Goal: Transaction & Acquisition: Complete application form

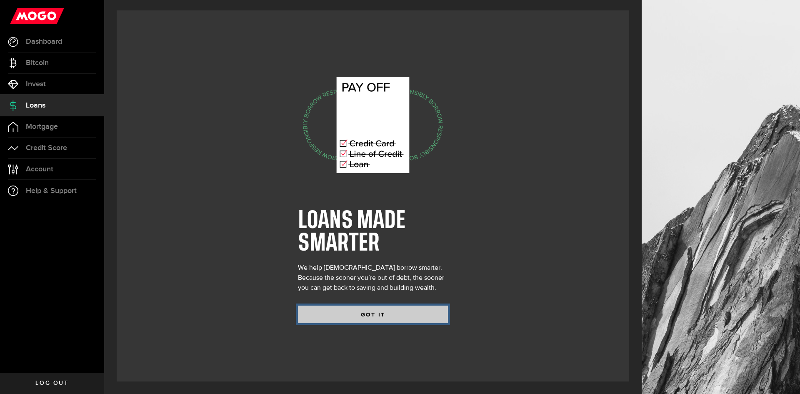
click at [366, 311] on button "GOT IT" at bounding box center [373, 313] width 150 height 17
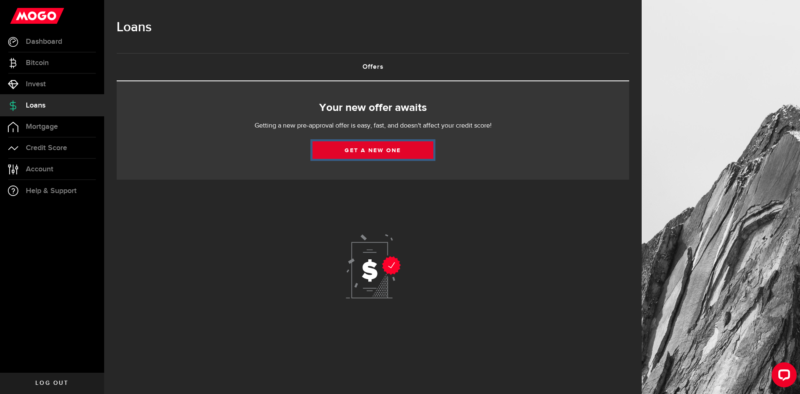
click at [365, 148] on link "Get a new one" at bounding box center [372, 149] width 121 height 17
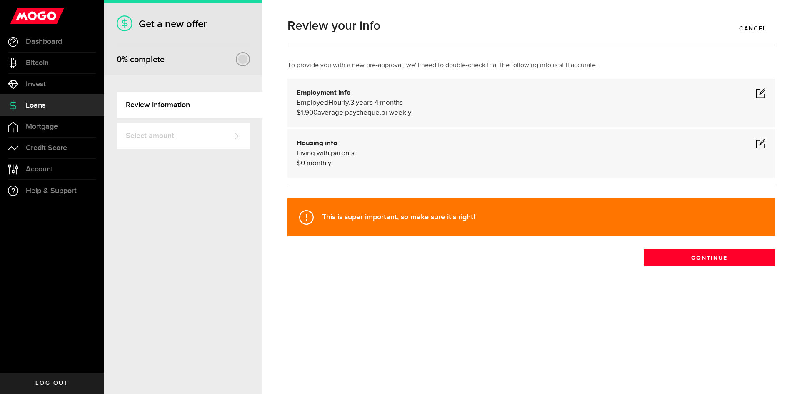
click at [756, 91] on span at bounding box center [760, 93] width 10 height 10
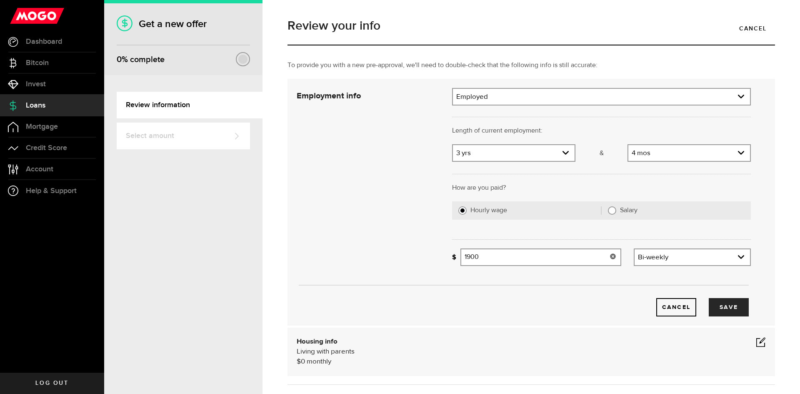
click at [598, 255] on input "1900" at bounding box center [540, 256] width 161 height 17
click at [558, 262] on input "1200" at bounding box center [540, 256] width 161 height 17
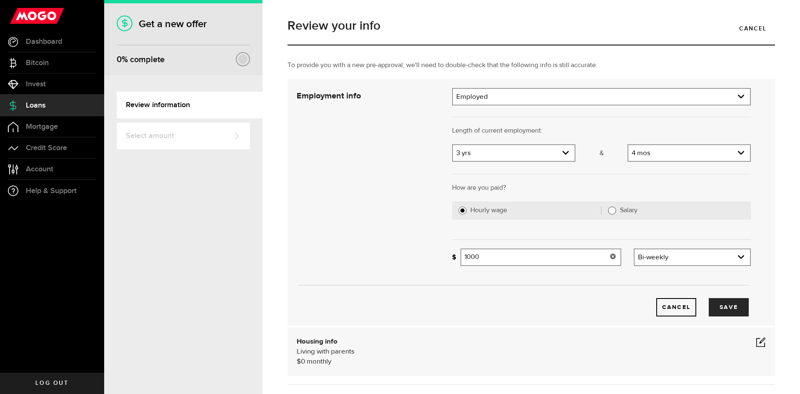
type input "1,000"
click at [652, 249] on div "Bi-weekly Frequency Weekly Bi-weekly Monthly Semi-monthly" at bounding box center [691, 256] width 117 height 17
click at [652, 254] on link "expand select" at bounding box center [691, 257] width 115 height 16
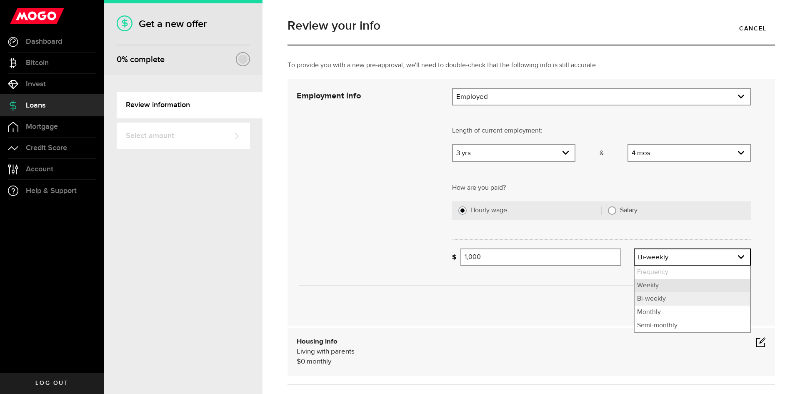
click at [648, 284] on li "Weekly" at bounding box center [691, 285] width 115 height 13
select select "weekly"
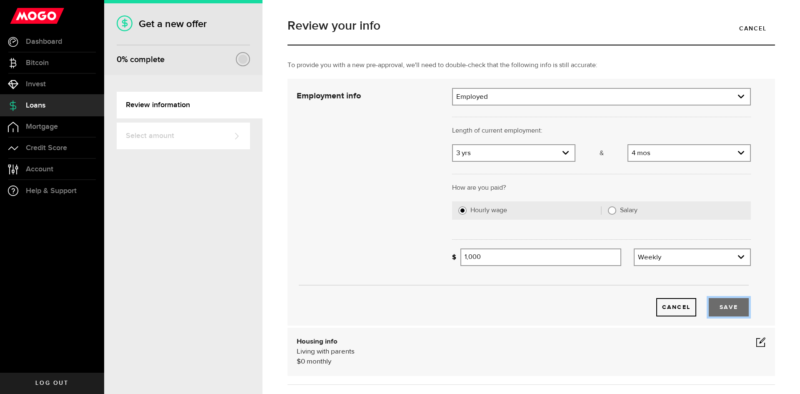
click at [732, 298] on button "Save" at bounding box center [728, 307] width 40 height 18
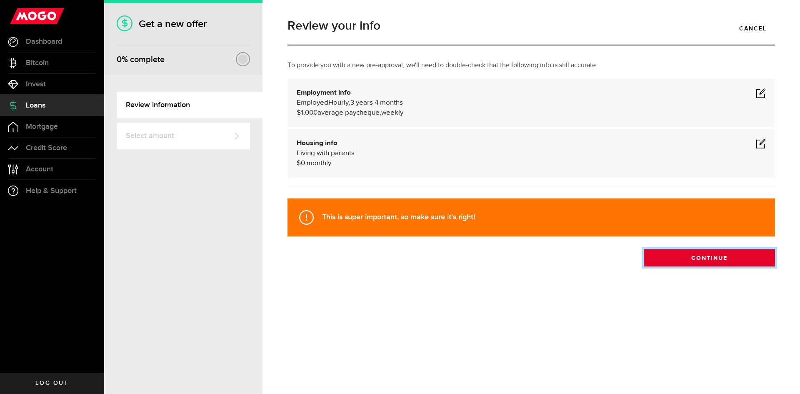
click at [692, 263] on button "Continue" at bounding box center [708, 257] width 131 height 17
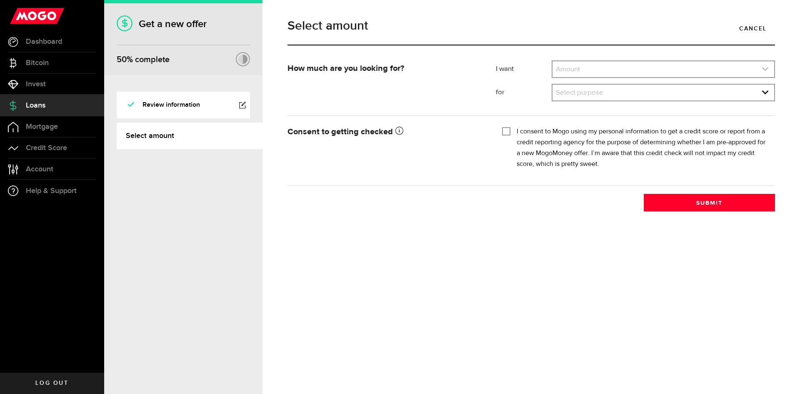
drag, startPoint x: 579, startPoint y: 58, endPoint x: 573, endPoint y: 70, distance: 13.6
click at [575, 65] on article "Select amount Cancel How much are you looking for? I want Amount How much credi…" at bounding box center [531, 111] width 500 height 199
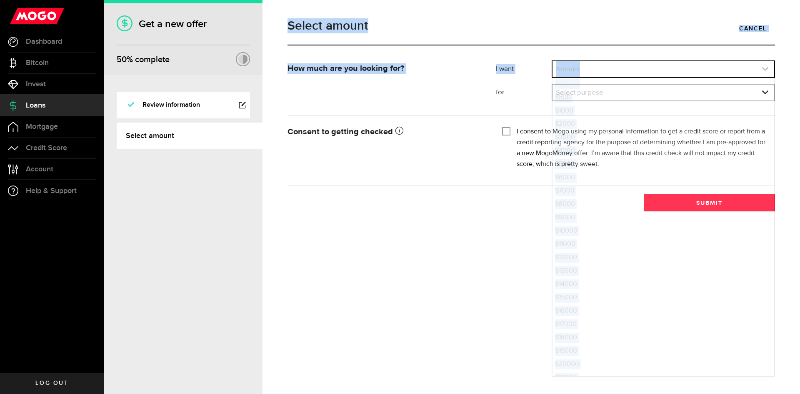
click at [573, 70] on link "expand select" at bounding box center [663, 69] width 222 height 16
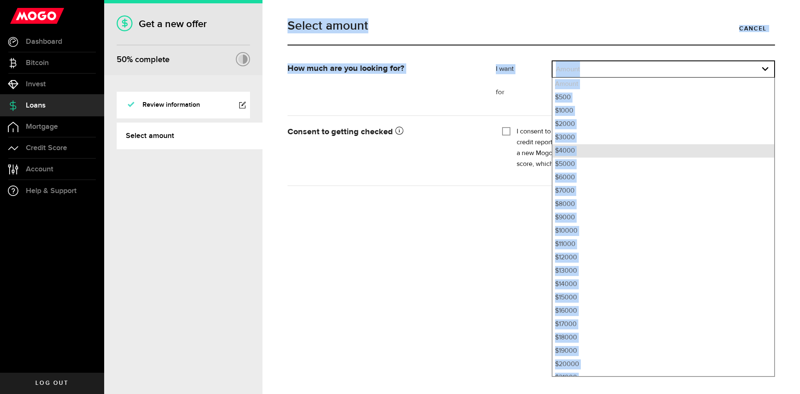
click at [570, 149] on li "$4000" at bounding box center [663, 150] width 222 height 13
select select "4000"
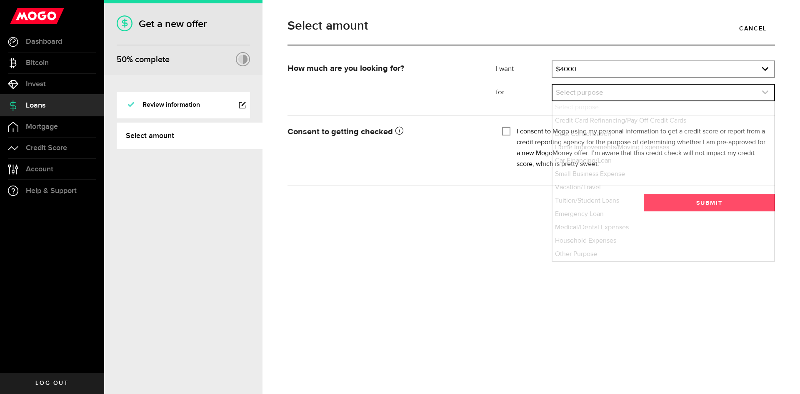
click at [570, 92] on link "expand select" at bounding box center [663, 93] width 222 height 16
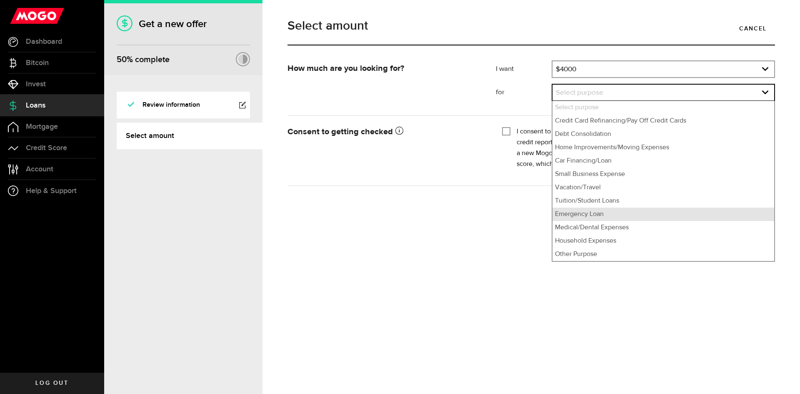
click at [595, 210] on li "Emergency Loan" at bounding box center [663, 213] width 222 height 13
select select "Emergency Loan"
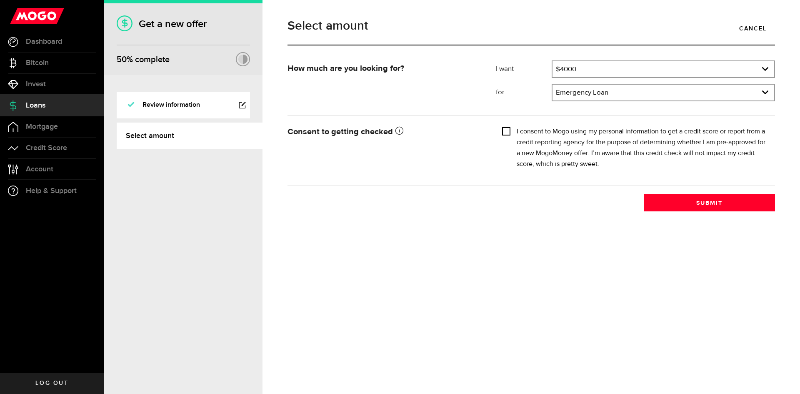
click at [510, 128] on input "I consent to Mogo using my personal information to get a credit score or report…" at bounding box center [506, 130] width 8 height 8
checkbox input "true"
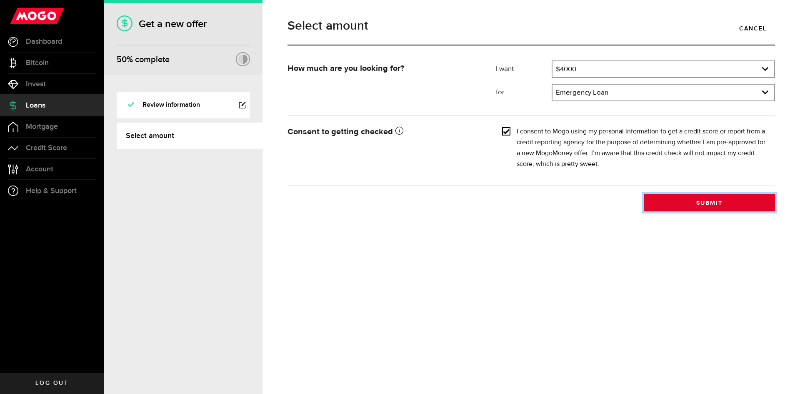
click at [653, 209] on button "Submit" at bounding box center [708, 202] width 131 height 17
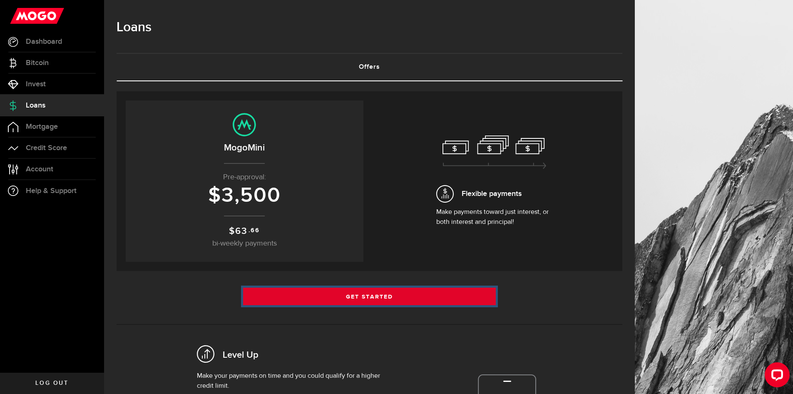
click at [412, 292] on link "Get Started" at bounding box center [369, 295] width 253 height 17
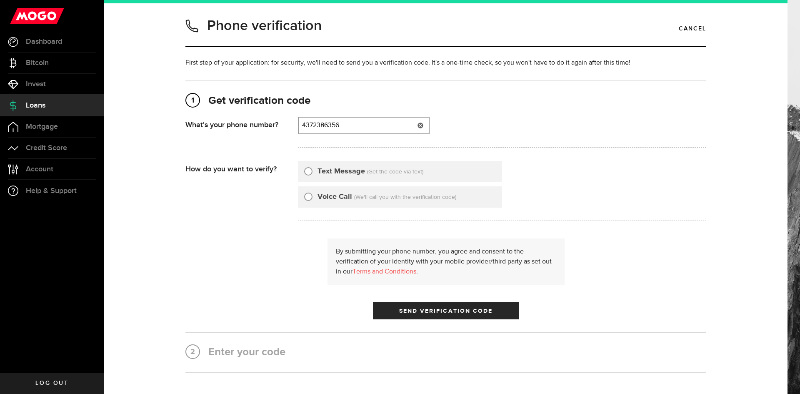
type input "4372386356"
click at [346, 177] on div "Text Message (Get the code via text)" at bounding box center [400, 171] width 204 height 21
click at [346, 174] on label "Text Message" at bounding box center [340, 171] width 47 height 11
click at [312, 174] on input "Text Message" at bounding box center [308, 170] width 8 height 8
radio input "true"
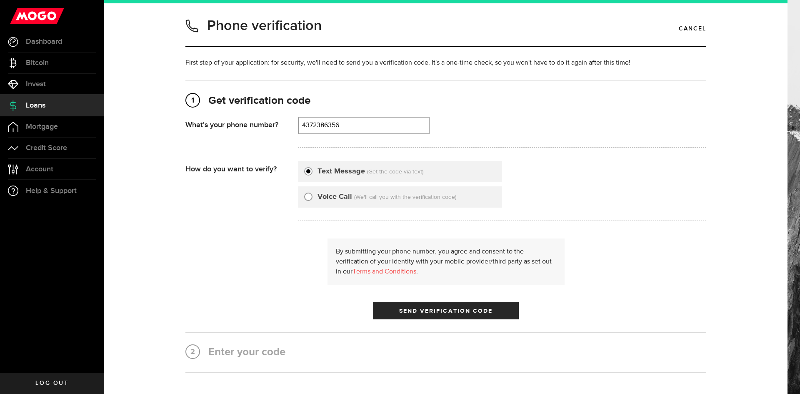
click at [335, 167] on label "Text Message" at bounding box center [340, 171] width 47 height 11
click at [312, 167] on input "Text Message" at bounding box center [308, 170] width 8 height 8
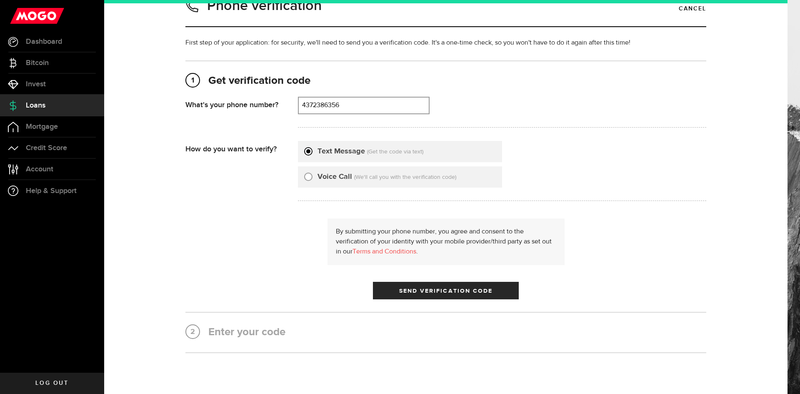
scroll to position [62, 0]
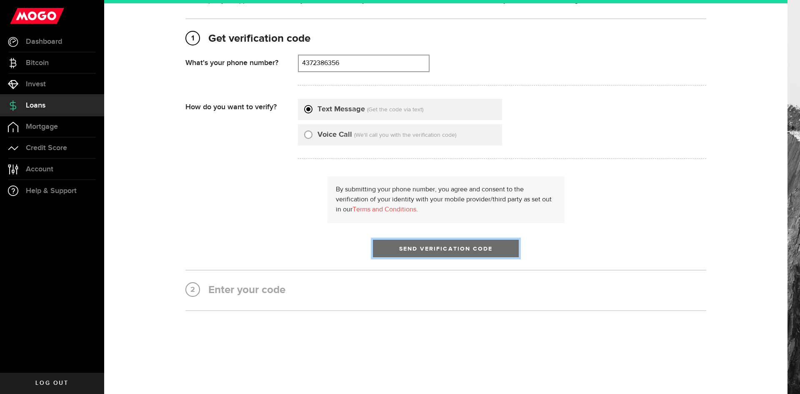
click at [417, 250] on span "Send Verification Code" at bounding box center [446, 249] width 94 height 6
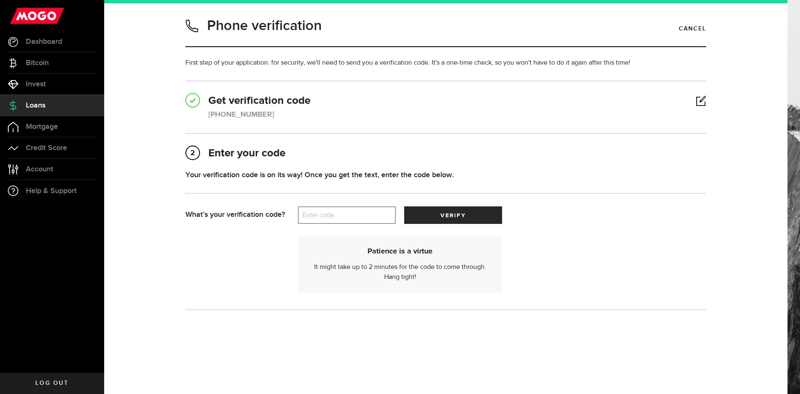
click at [338, 219] on label "Enter code" at bounding box center [347, 215] width 98 height 17
click at [338, 219] on input "Enter code" at bounding box center [347, 214] width 98 height 17
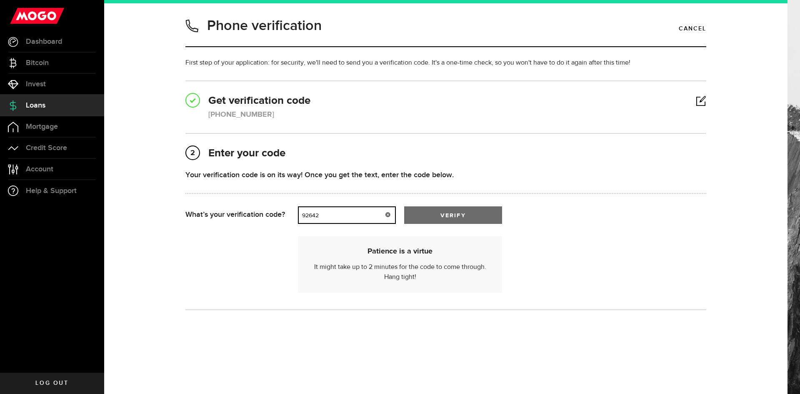
type input "92642"
click at [452, 217] on span "submit" at bounding box center [453, 217] width 14 height 14
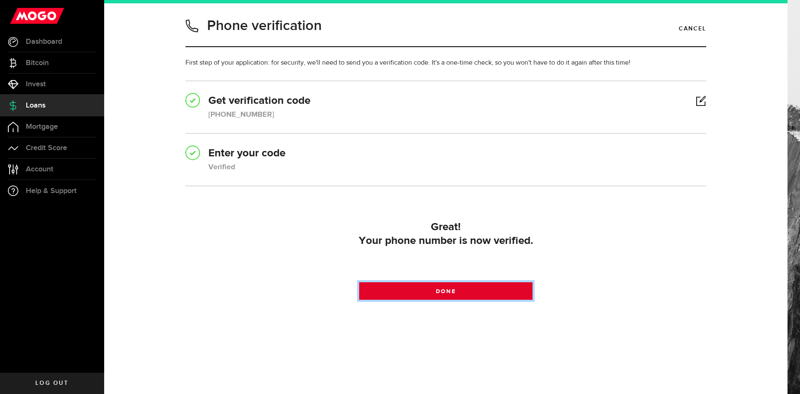
click at [462, 294] on link "Done" at bounding box center [446, 290] width 174 height 17
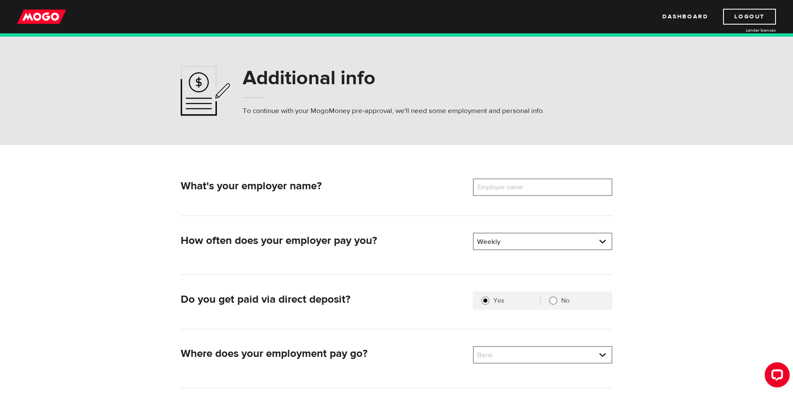
click at [506, 187] on label "Employer name" at bounding box center [506, 186] width 67 height 17
click at [506, 187] on input "Employer name" at bounding box center [543, 186] width 140 height 17
type input "Toronto Transit Commission"
click at [508, 243] on link at bounding box center [543, 241] width 138 height 16
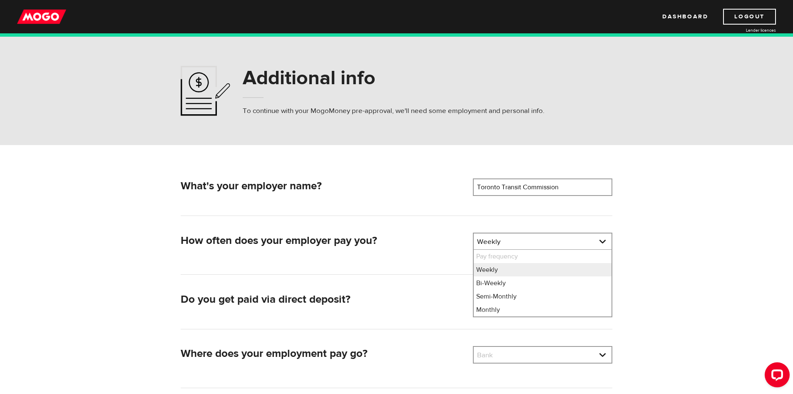
click at [428, 256] on div "How often does your employer pay you? Pay frequency Please select the frequency…" at bounding box center [396, 244] width 438 height 25
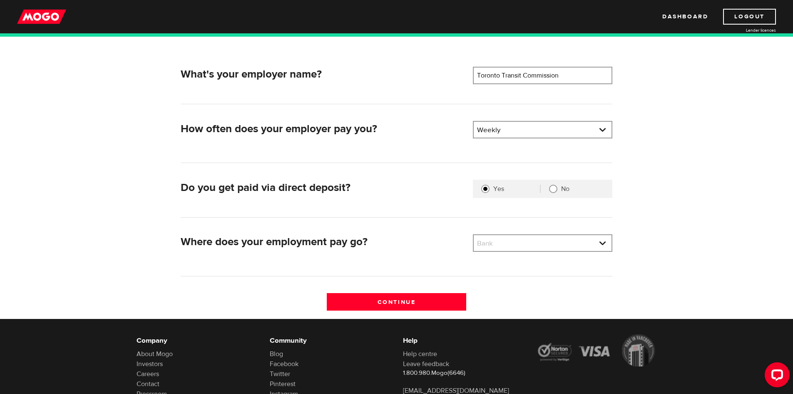
scroll to position [125, 0]
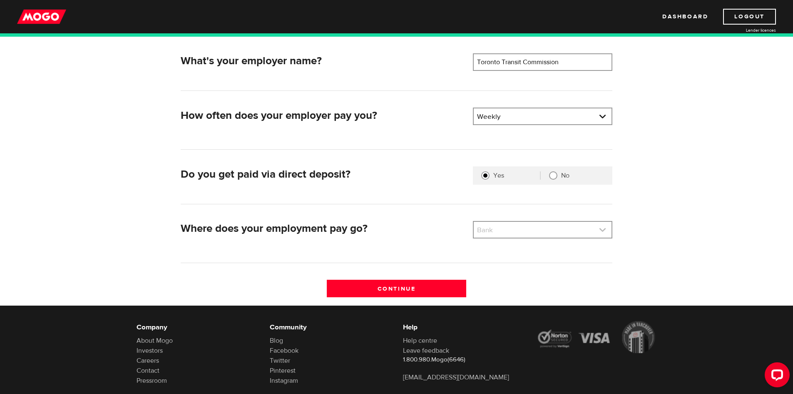
click at [507, 234] on link at bounding box center [543, 230] width 138 height 16
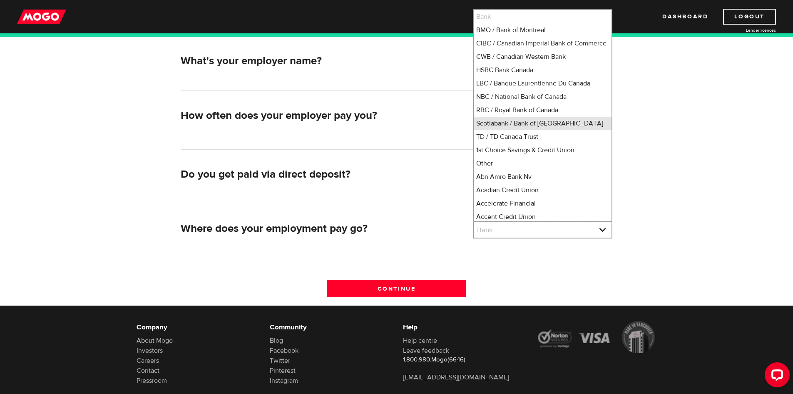
click at [540, 129] on ul "Bank BMO / Bank of Montreal CIBC / Canadian Imperial Bank of Commerce CWB / Can…" at bounding box center [543, 115] width 140 height 212
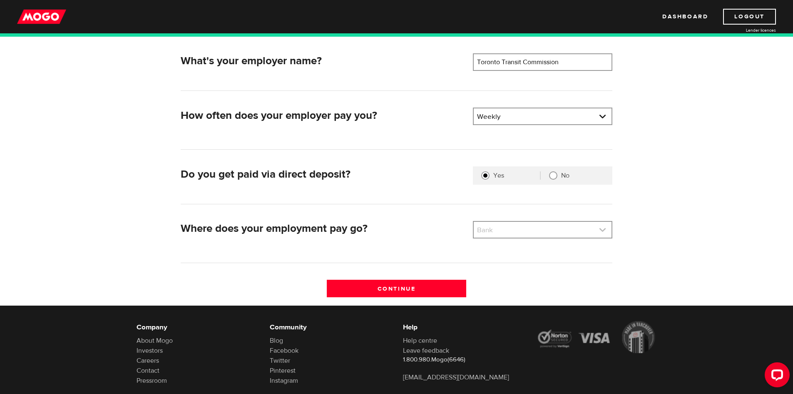
click at [500, 231] on link at bounding box center [543, 230] width 138 height 16
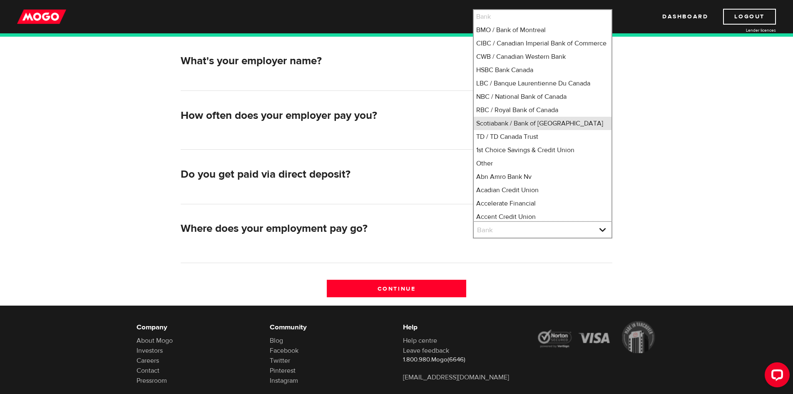
click at [524, 130] on li "Scotiabank / Bank of Nova Scotia" at bounding box center [543, 123] width 138 height 13
select select "2"
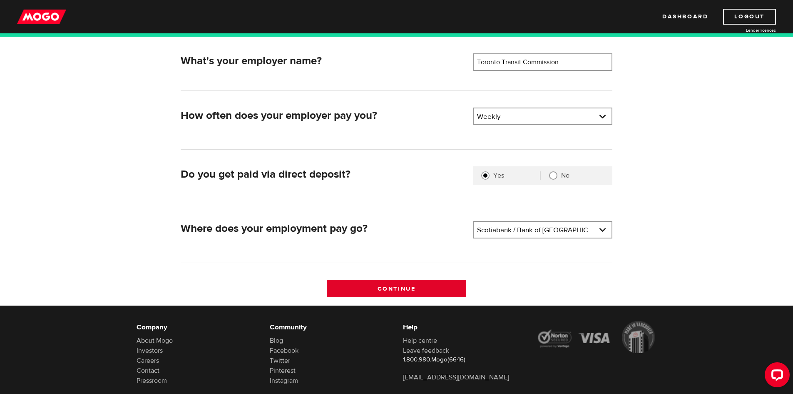
click at [450, 282] on input "Continue" at bounding box center [397, 287] width 140 height 17
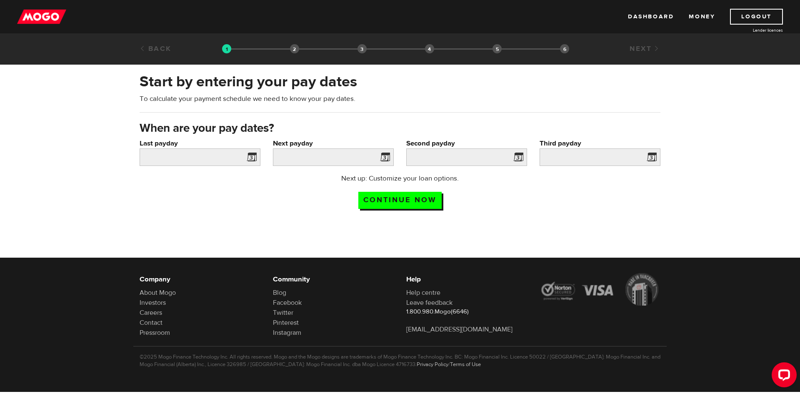
click at [252, 156] on span at bounding box center [250, 158] width 12 height 13
click at [251, 157] on span at bounding box center [250, 158] width 12 height 13
click at [234, 163] on input "Last payday" at bounding box center [200, 156] width 121 height 17
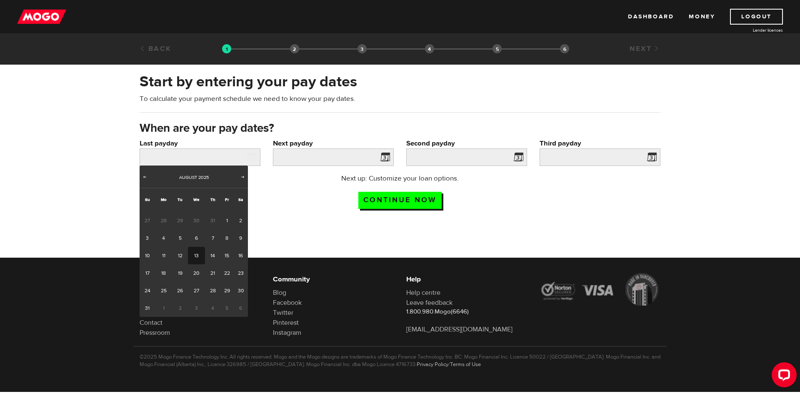
click at [200, 255] on link "13" at bounding box center [196, 255] width 17 height 17
type input "2025/08/13"
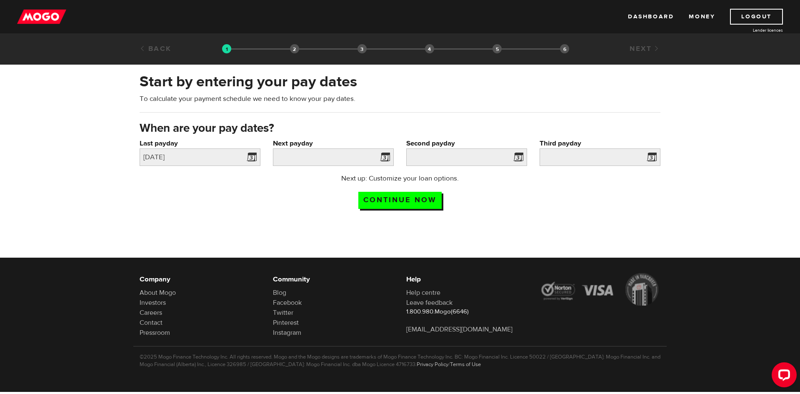
click at [386, 156] on span at bounding box center [383, 158] width 12 height 13
click at [357, 161] on input "Next payday" at bounding box center [333, 156] width 121 height 17
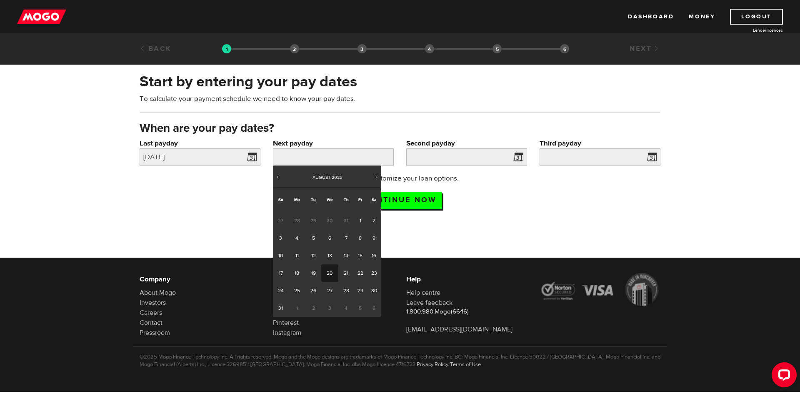
click at [334, 272] on link "20" at bounding box center [329, 272] width 17 height 17
type input "2025/08/20"
type input "2025/8/27"
type input "2025/9/3"
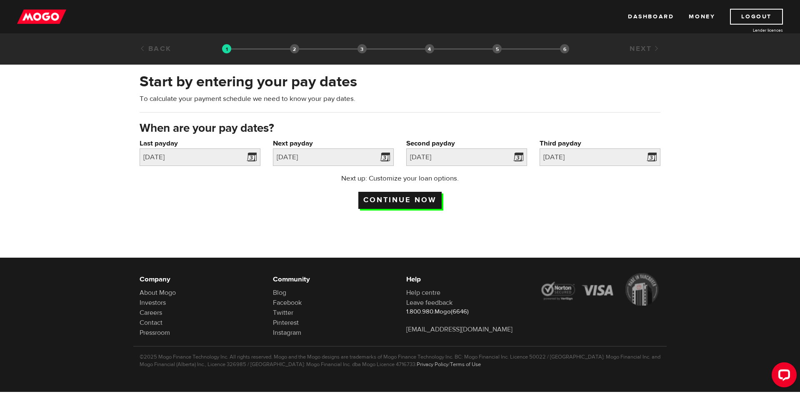
click at [433, 200] on input "Continue now" at bounding box center [399, 200] width 83 height 17
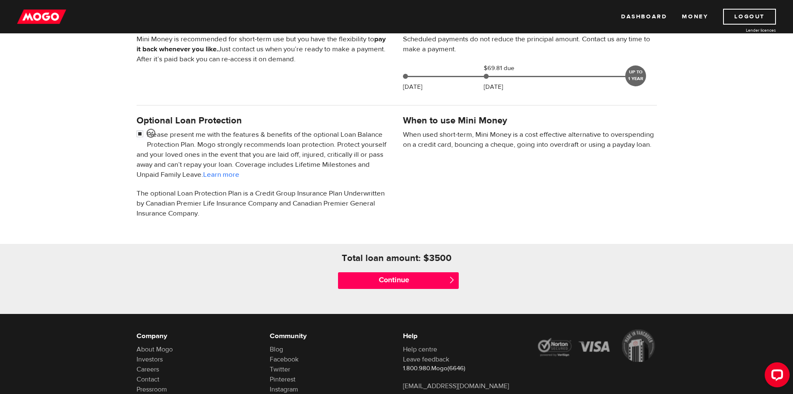
scroll to position [208, 0]
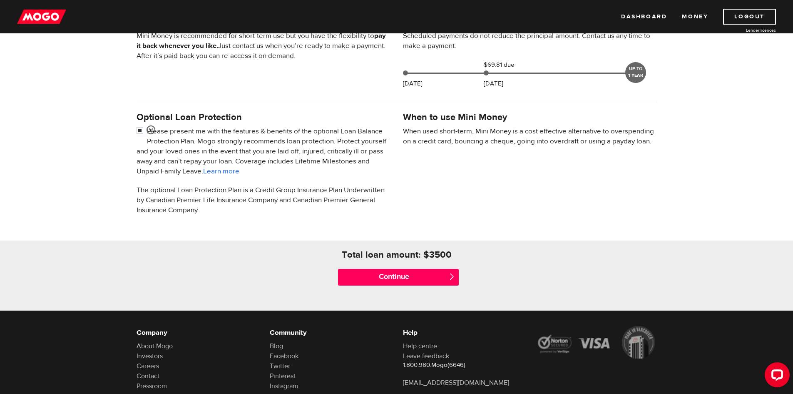
click at [730, 77] on div "Everyday Loan Don’t want this loan Your loan amount: $3500 $0 $3500 *Based on b…" at bounding box center [396, 102] width 793 height 416
click at [378, 277] on input "Continue" at bounding box center [398, 277] width 121 height 17
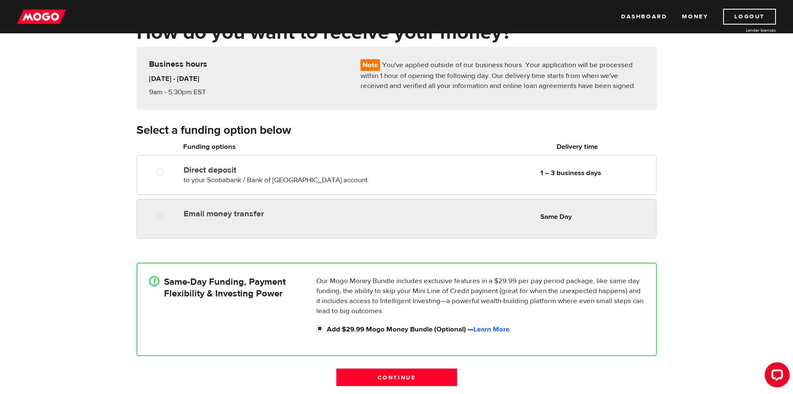
scroll to position [83, 0]
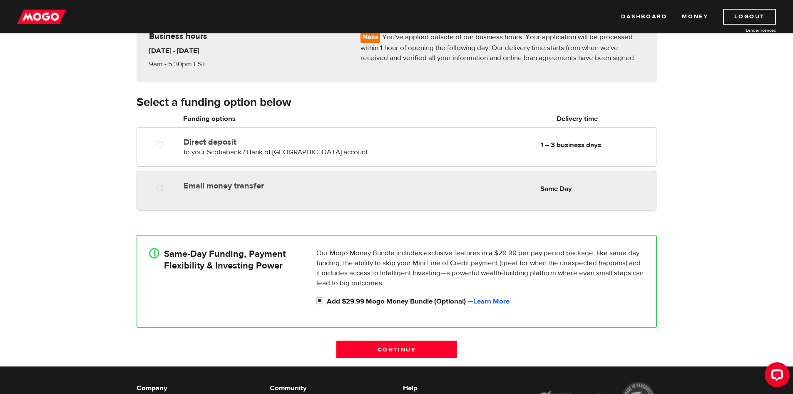
radio input "true"
click at [350, 189] on label "Email money transfer" at bounding box center [280, 186] width 192 height 10
click at [167, 189] on input "Email money transfer" at bounding box center [162, 189] width 10 height 10
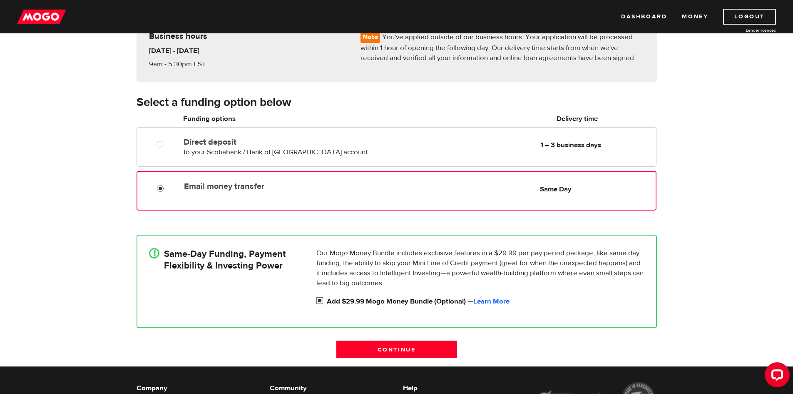
click at [470, 300] on label "Add $29.99 Mogo Money Bundle (Optional) — Learn More" at bounding box center [486, 301] width 318 height 10
click at [327, 300] on input "Add $29.99 Mogo Money Bundle (Optional) — Learn More" at bounding box center [321, 301] width 10 height 10
checkbox input "false"
radio input "false"
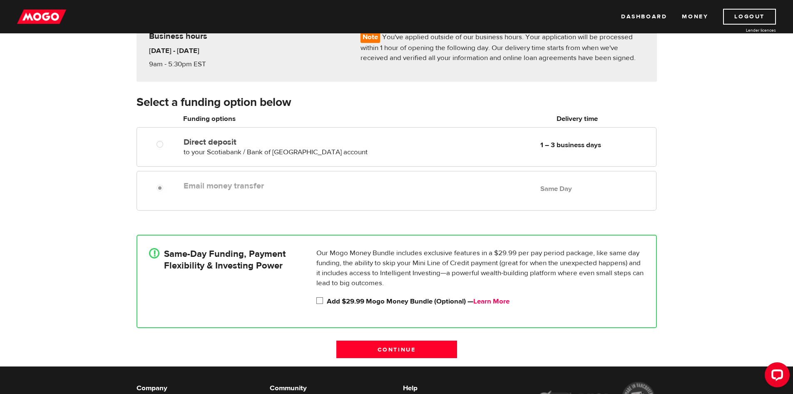
click at [488, 302] on link "Learn More" at bounding box center [491, 300] width 36 height 9
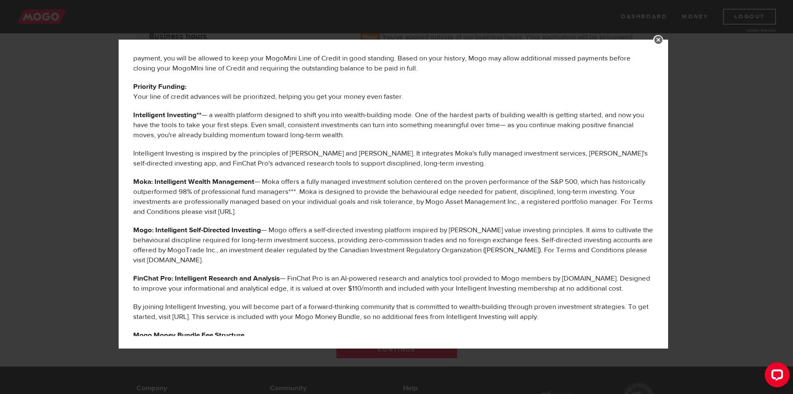
scroll to position [167, 0]
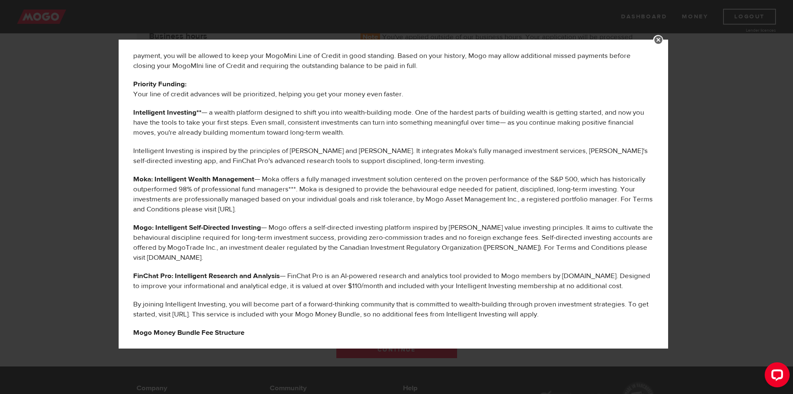
click at [97, 219] on div "MOGO MONEY BUNDLE BENEFITS The following services are offered to you as part of…" at bounding box center [396, 197] width 793 height 394
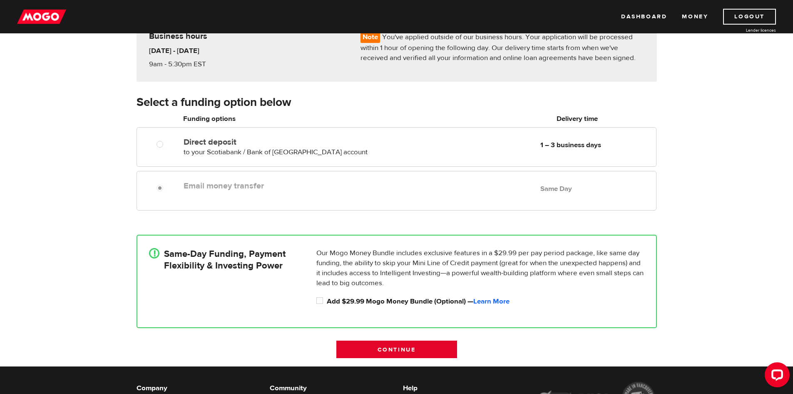
click at [383, 346] on input "Continue" at bounding box center [396, 348] width 121 height 17
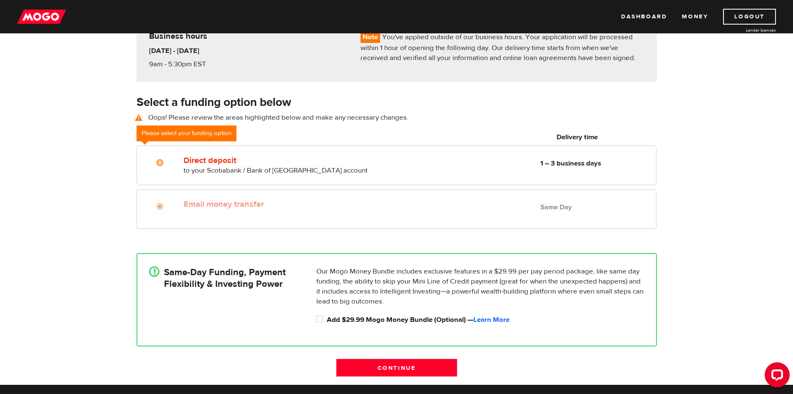
click at [301, 200] on label "Email money transfer" at bounding box center [280, 204] width 192 height 10
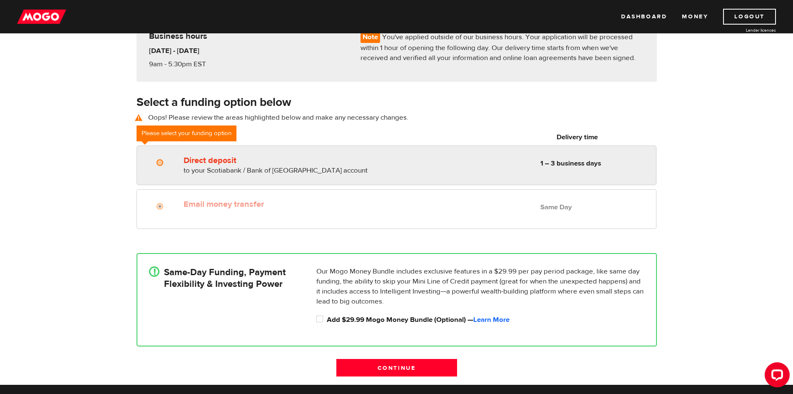
radio input "true"
click at [200, 165] on div "Direct deposit to your Scotiabank / Bank of Nova Scotia account Delivery in 1 –…" at bounding box center [279, 163] width 198 height 23
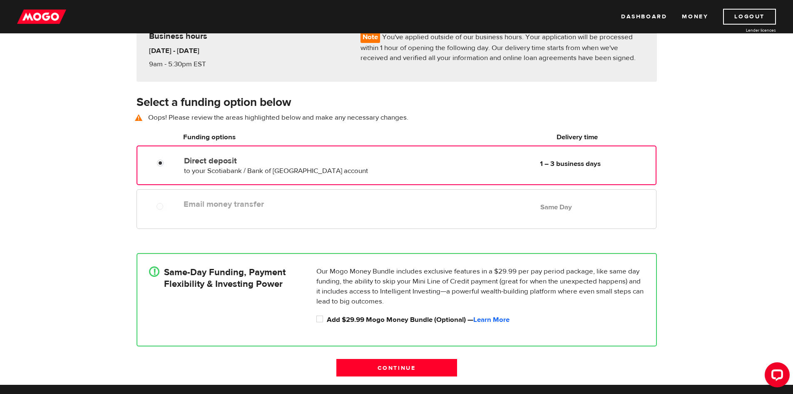
click at [207, 202] on label "Email money transfer" at bounding box center [280, 204] width 192 height 10
click at [228, 227] on div "Email money transfer Delivery in Same Day Same Day" at bounding box center [397, 209] width 520 height 40
click at [337, 322] on label "Add $29.99 Mogo Money Bundle (Optional) — Learn More" at bounding box center [486, 319] width 318 height 10
click at [327, 322] on input "Add $29.99 Mogo Money Bundle (Optional) — Learn More" at bounding box center [321, 319] width 10 height 10
checkbox input "true"
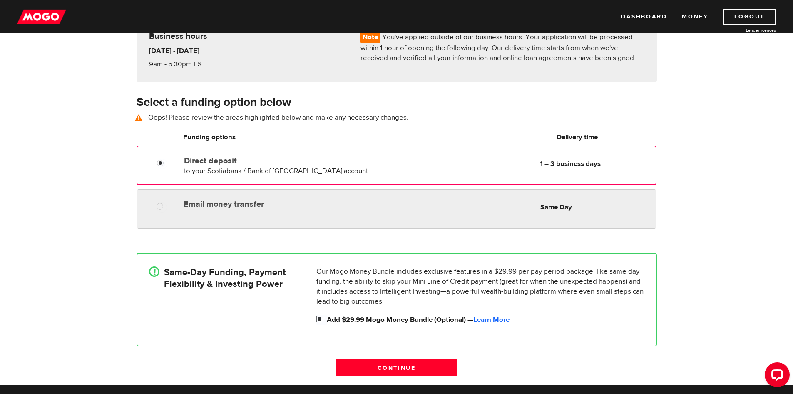
radio input "true"
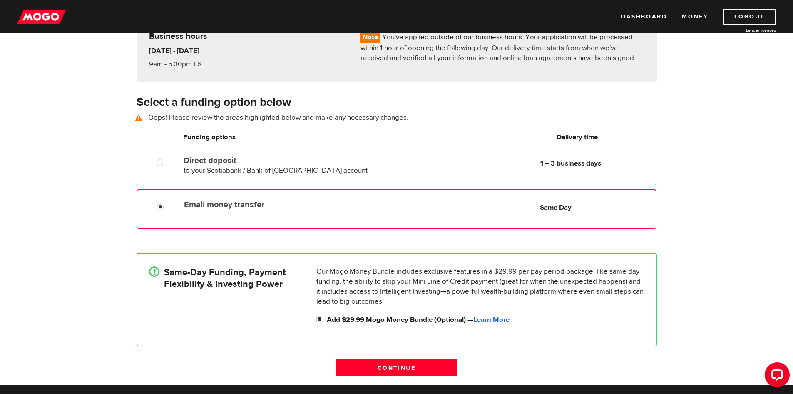
click at [314, 198] on div "Email money transfer Delivery in Same Day" at bounding box center [280, 202] width 198 height 13
click at [456, 365] on input "Continue" at bounding box center [396, 367] width 121 height 17
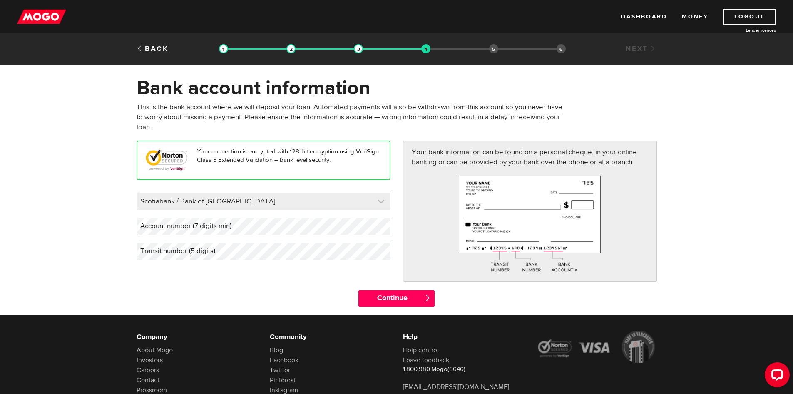
click at [346, 203] on link at bounding box center [263, 201] width 253 height 17
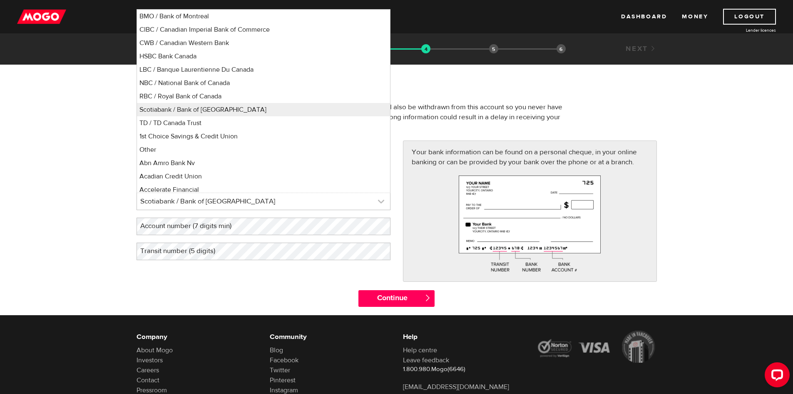
click at [346, 203] on link at bounding box center [263, 201] width 253 height 17
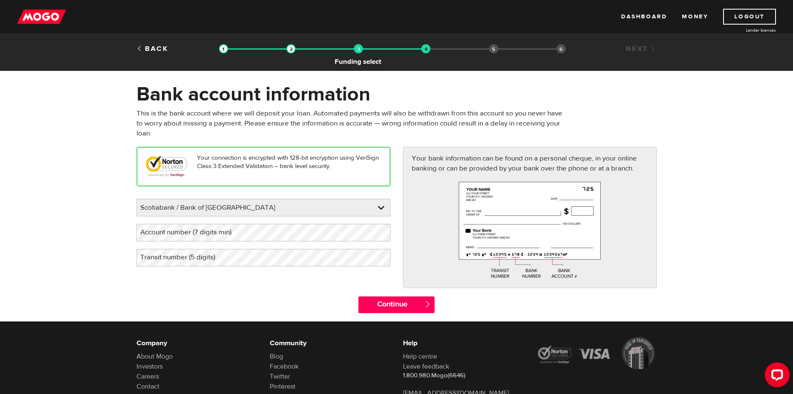
click at [354, 47] on img at bounding box center [358, 48] width 9 height 9
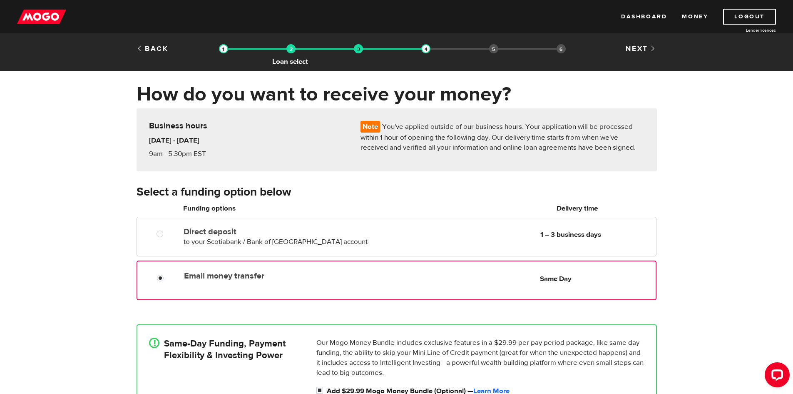
click at [294, 47] on img at bounding box center [290, 48] width 9 height 9
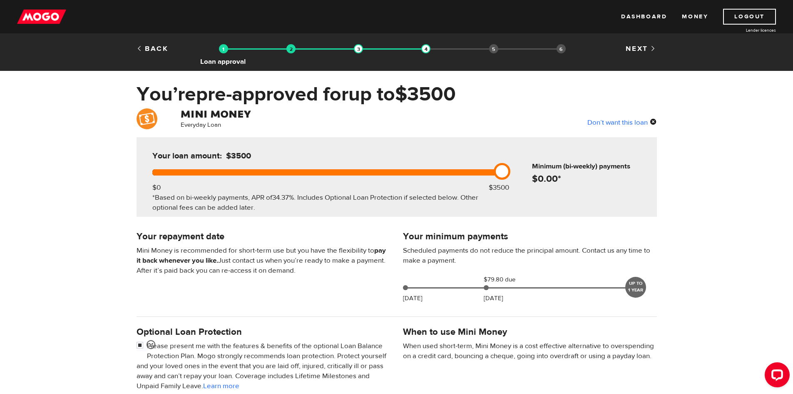
click at [224, 50] on img at bounding box center [223, 48] width 9 height 9
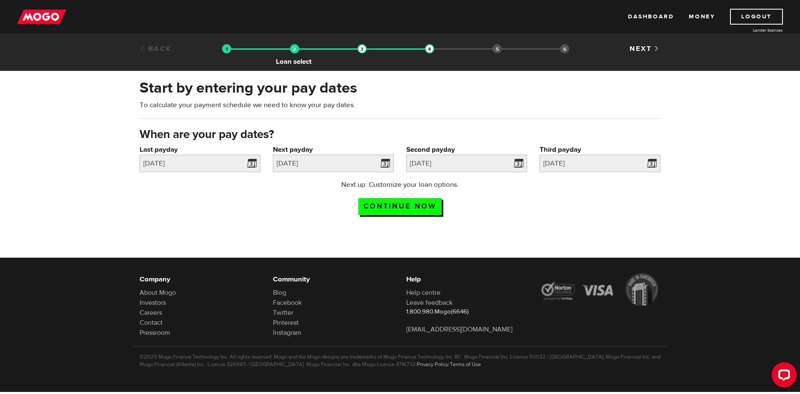
click at [296, 47] on img at bounding box center [294, 48] width 9 height 9
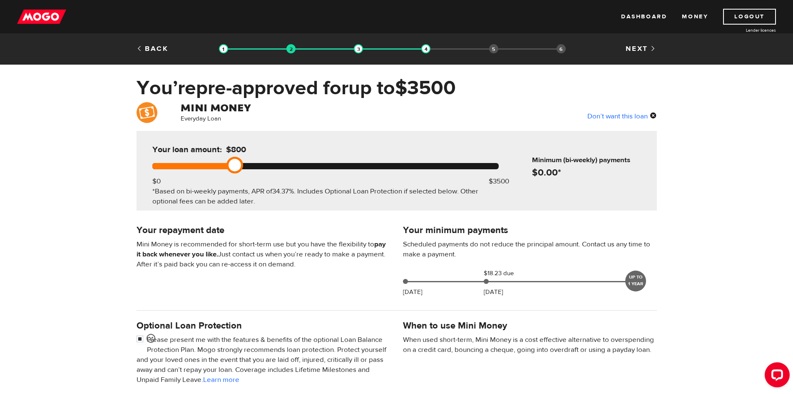
drag, startPoint x: 498, startPoint y: 169, endPoint x: 227, endPoint y: 157, distance: 271.3
click at [227, 157] on div "Your loan amount: $800 $0 $3500 *Based on bi-weekly payments, APR of 34.37% . I…" at bounding box center [325, 171] width 371 height 80
